Goal: Task Accomplishment & Management: Use online tool/utility

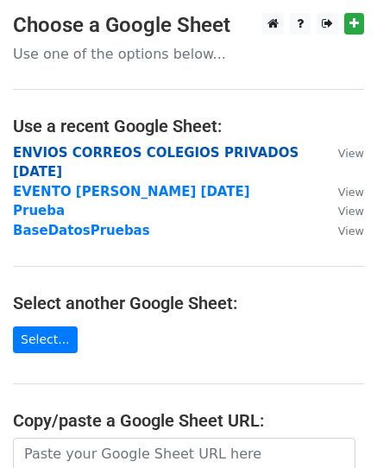
click at [113, 155] on strong "ENVIOS CORREOS COLEGIOS PRIVADOS SEP 2025" at bounding box center [156, 162] width 286 height 35
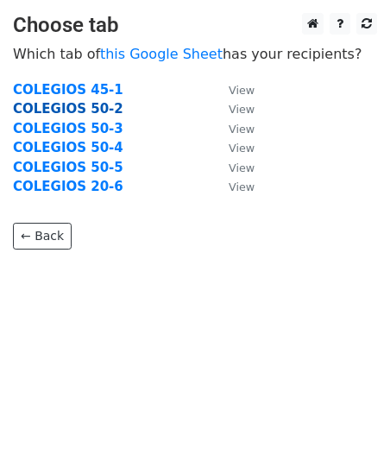
click at [74, 110] on strong "COLEGIOS 50-2" at bounding box center [68, 109] width 110 height 16
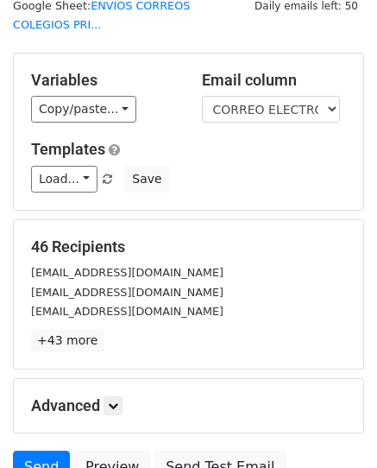
scroll to position [173, 0]
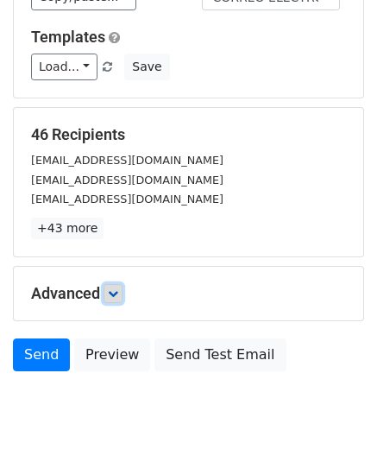
click at [109, 284] on link at bounding box center [113, 293] width 19 height 19
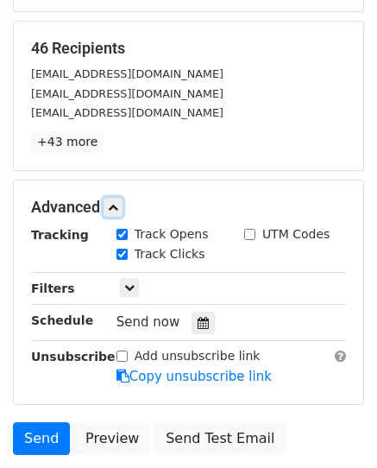
scroll to position [345, 0]
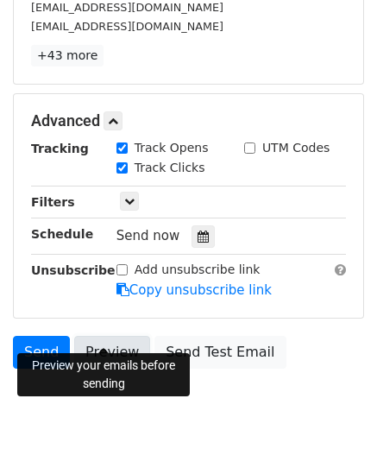
click at [101, 336] on link "Preview" at bounding box center [112, 352] width 76 height 33
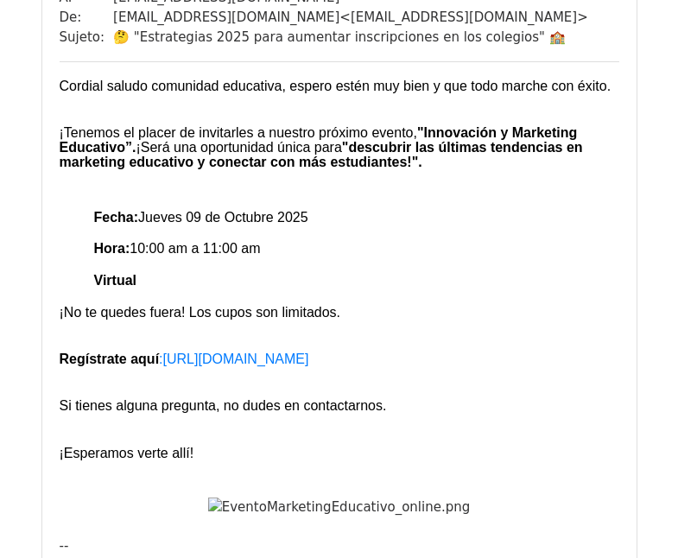
scroll to position [604, 0]
